Goal: Transaction & Acquisition: Purchase product/service

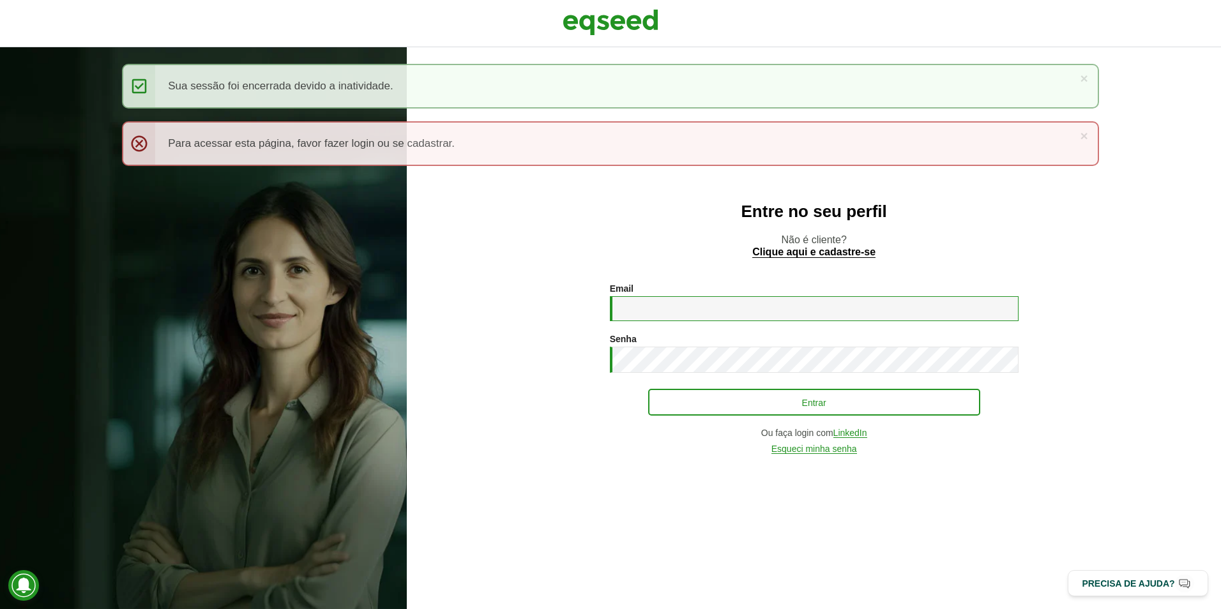
type input "**********"
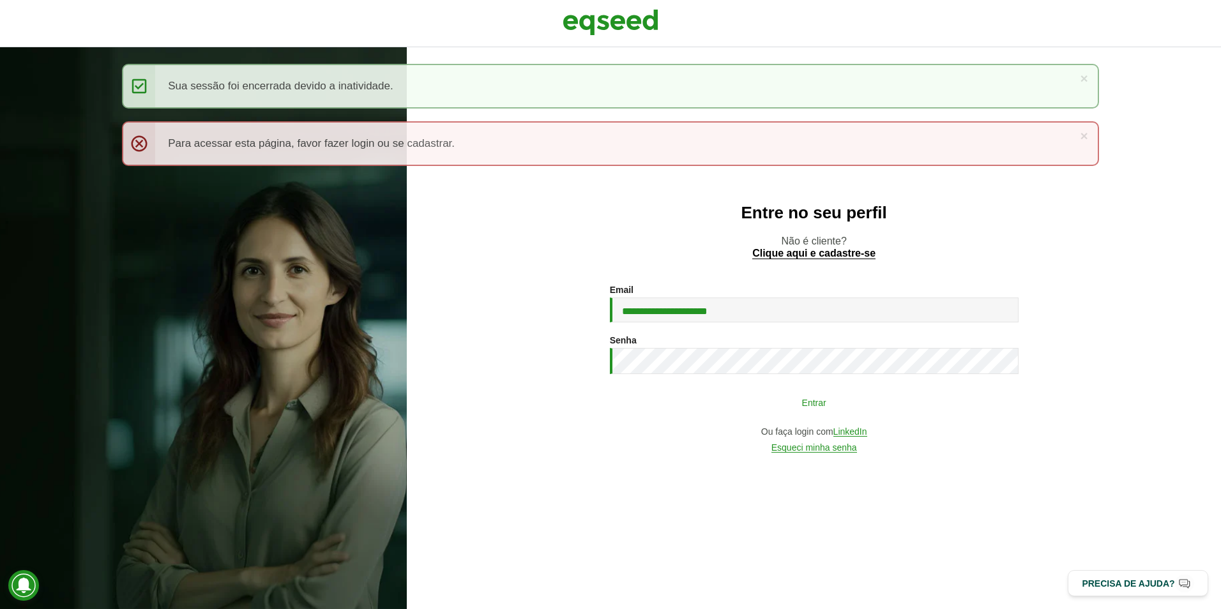
click at [732, 395] on button "Entrar" at bounding box center [814, 402] width 332 height 24
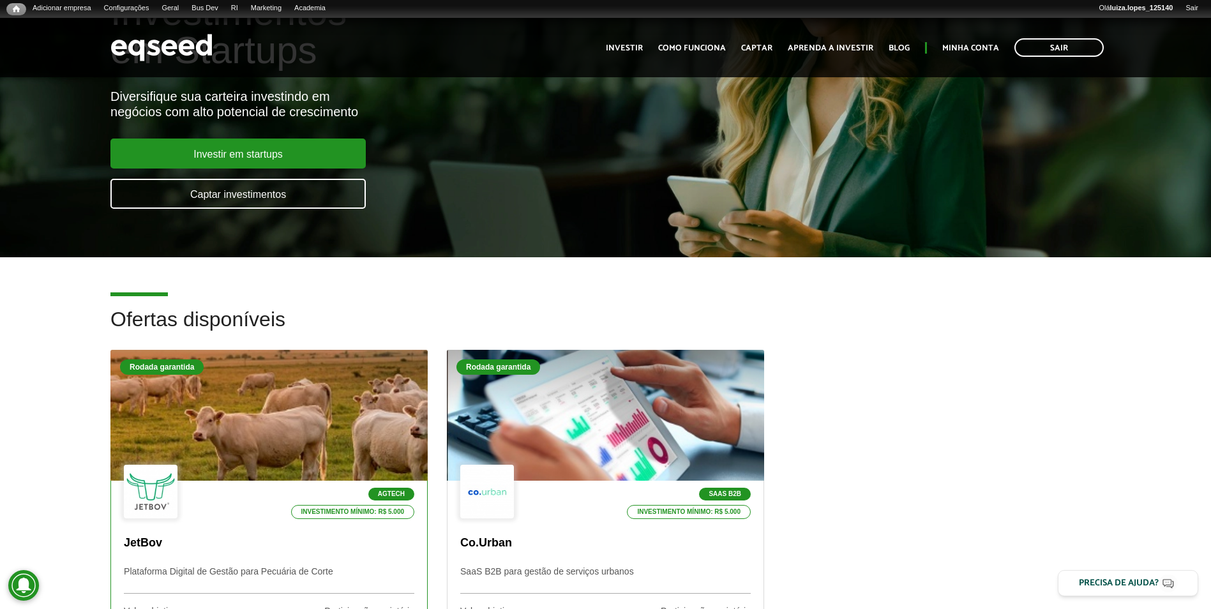
scroll to position [255, 0]
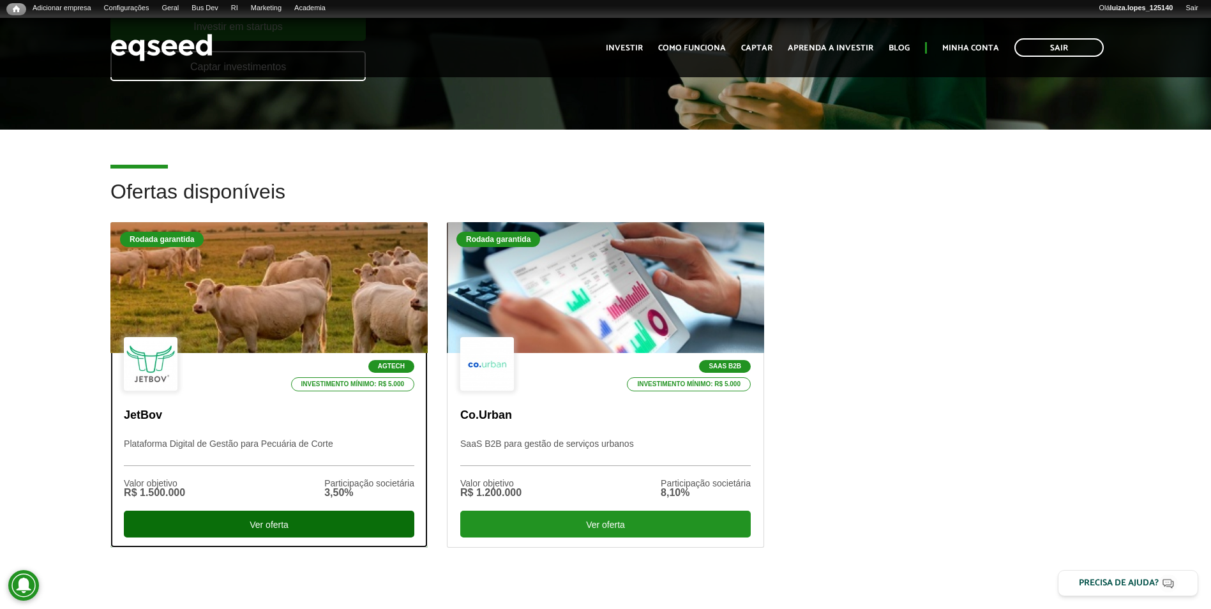
click at [259, 517] on div "Ver oferta" at bounding box center [269, 524] width 291 height 27
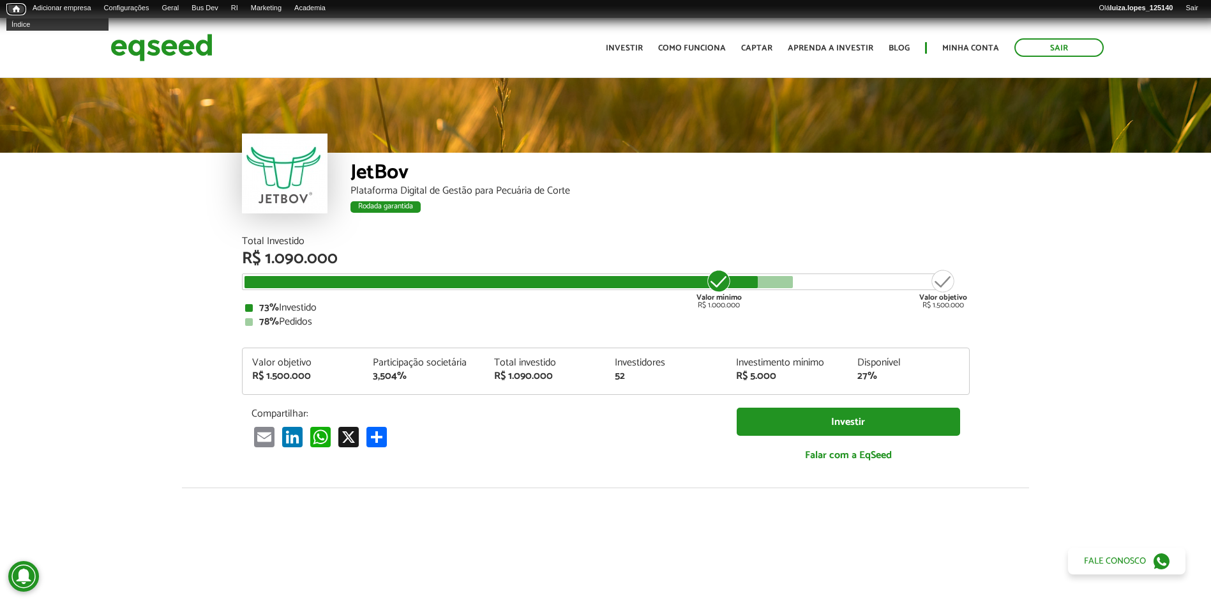
click at [8, 11] on link "Início" at bounding box center [16, 9] width 20 height 12
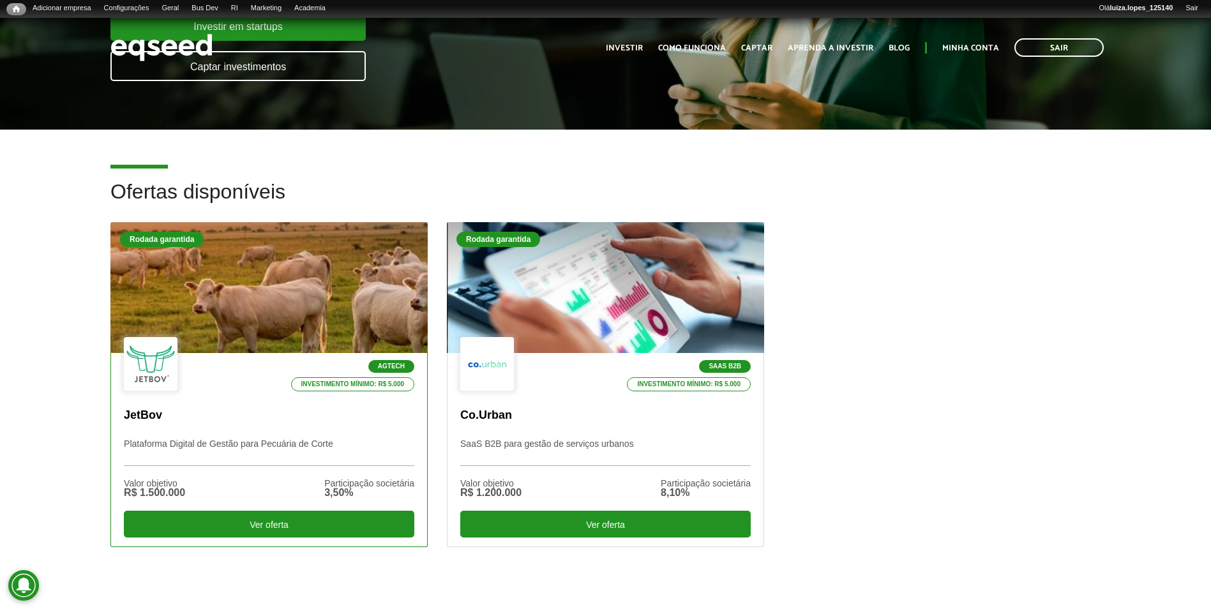
scroll to position [447, 0]
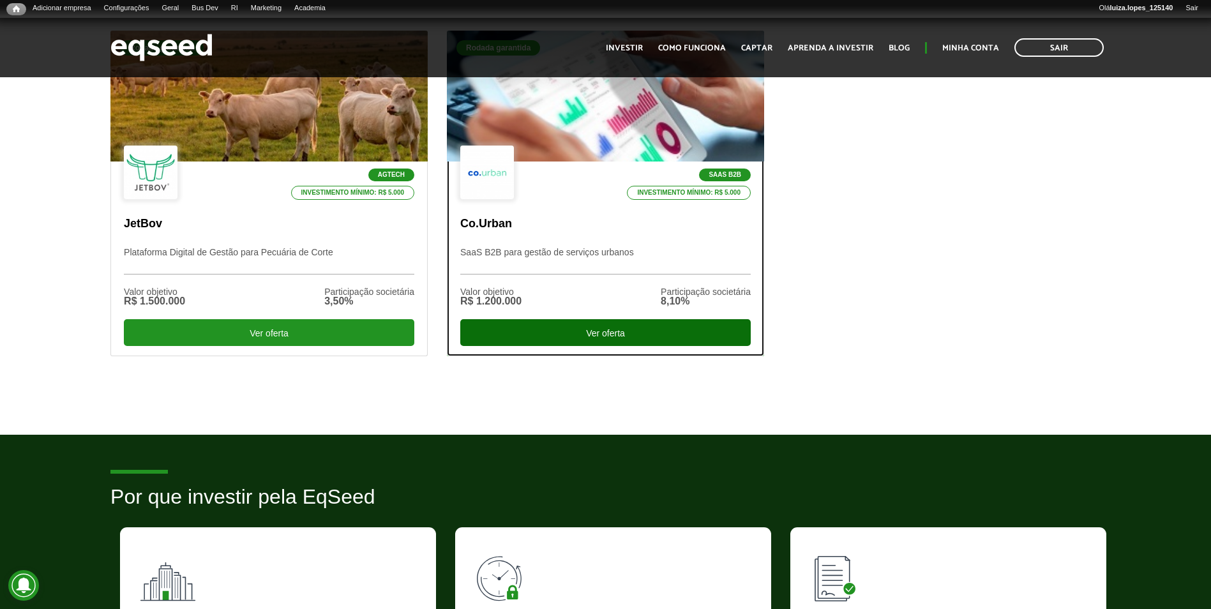
click at [619, 326] on div "Ver oferta" at bounding box center [605, 332] width 291 height 27
